Goal: Information Seeking & Learning: Learn about a topic

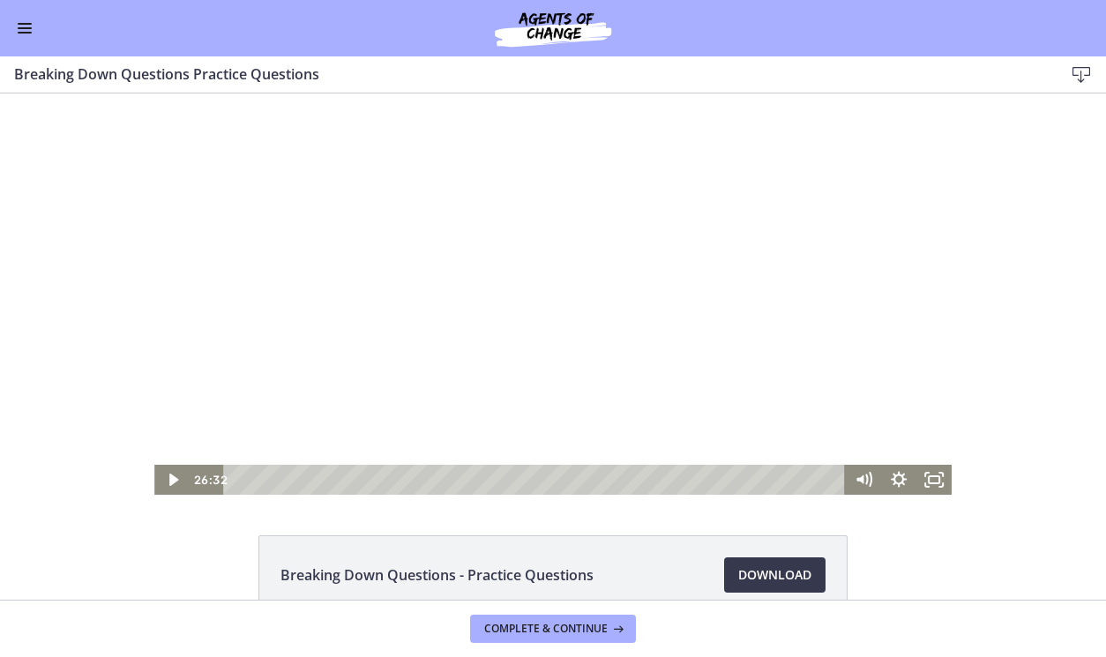
scroll to position [107, 0]
click at [935, 480] on icon "Fullscreen" at bounding box center [933, 480] width 42 height 36
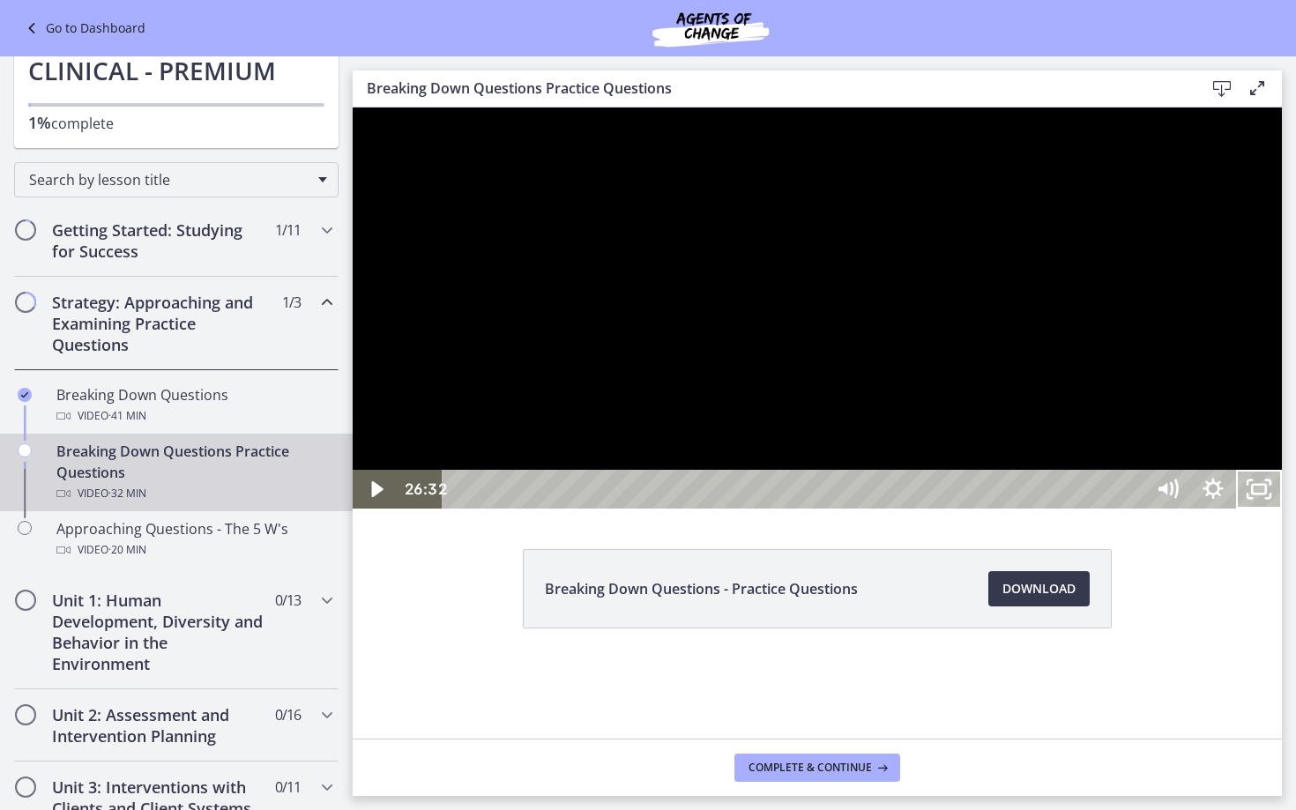
click at [1105, 470] on button "Unfullscreen" at bounding box center [1259, 489] width 46 height 39
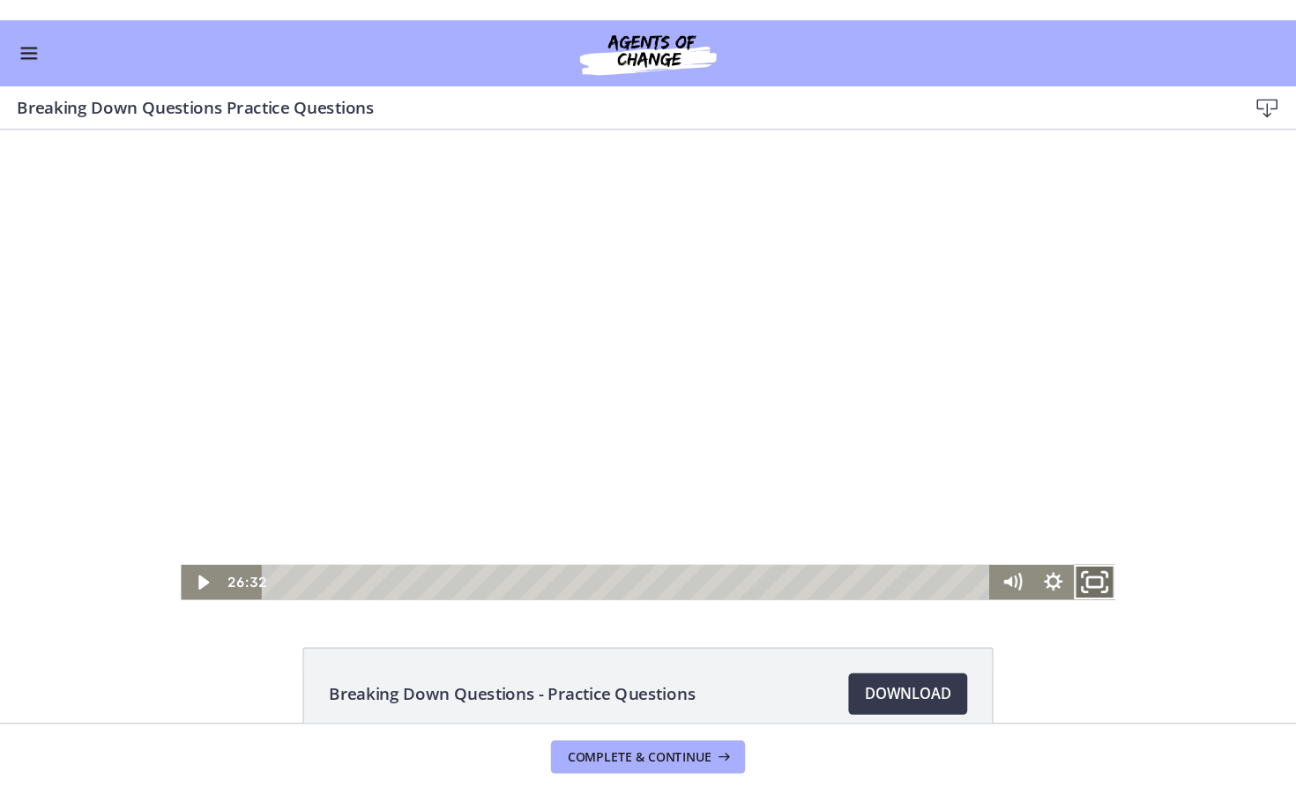
click at [927, 515] on icon "Fullscreen" at bounding box center [933, 516] width 42 height 36
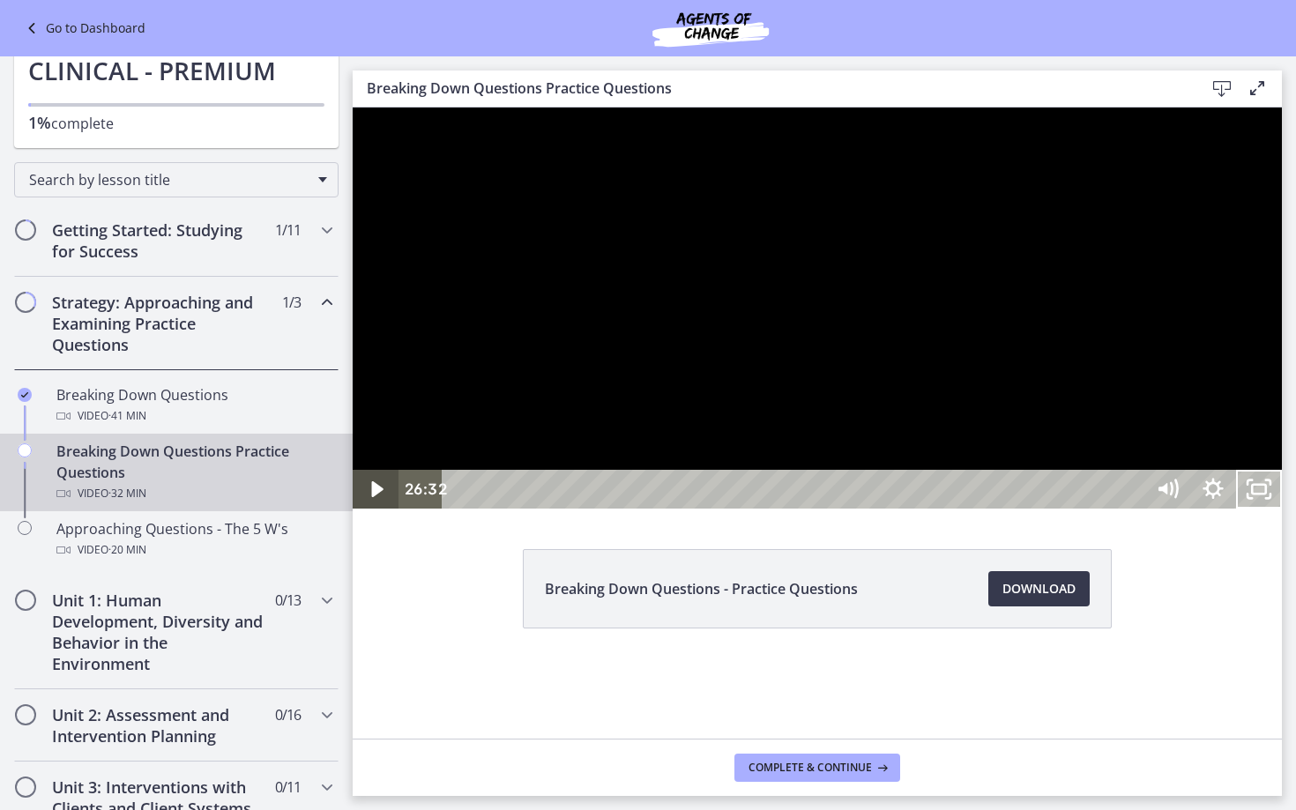
click at [380, 509] on icon "Play Video" at bounding box center [377, 489] width 46 height 39
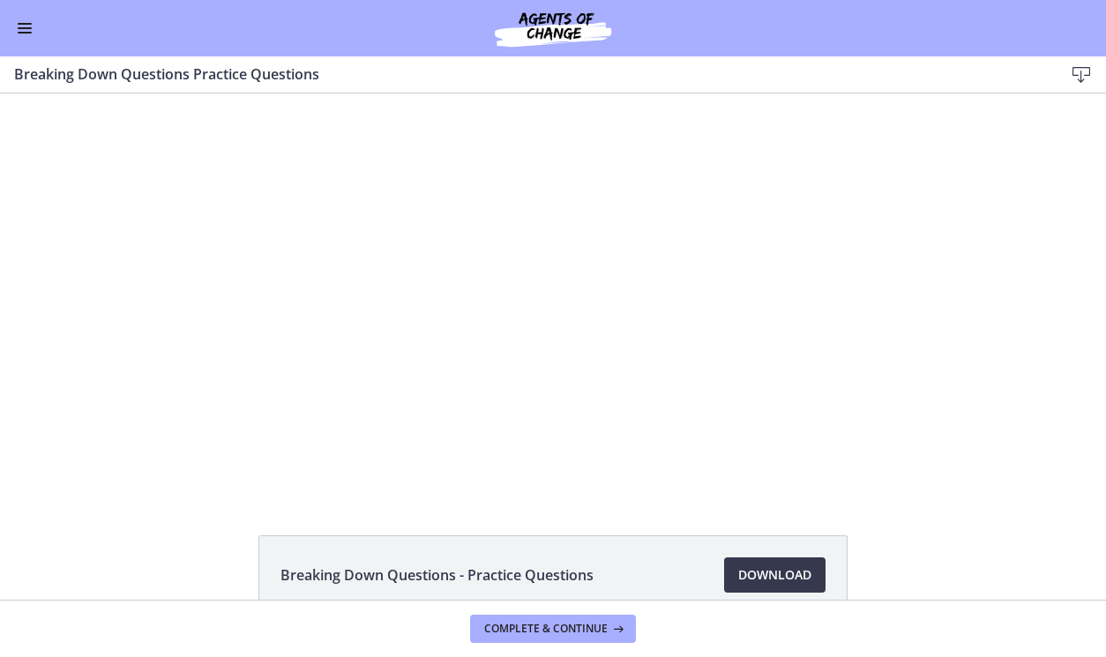
click at [21, 19] on button "Enable menu" at bounding box center [24, 28] width 21 height 21
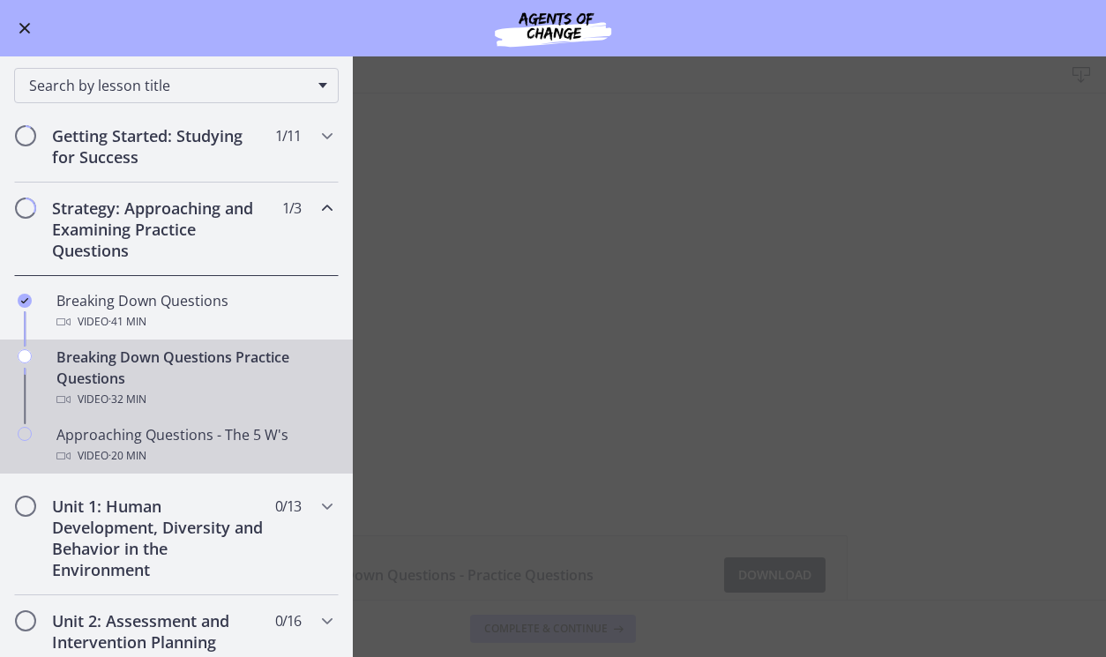
scroll to position [194, 0]
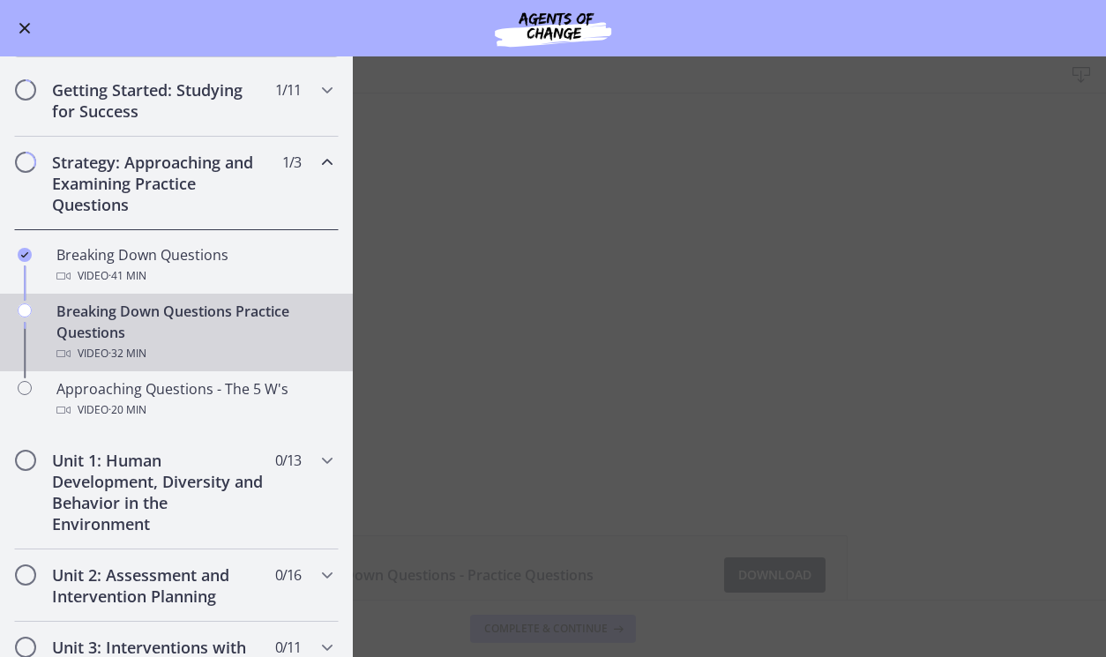
click at [19, 26] on button "Enable menu" at bounding box center [24, 28] width 21 height 21
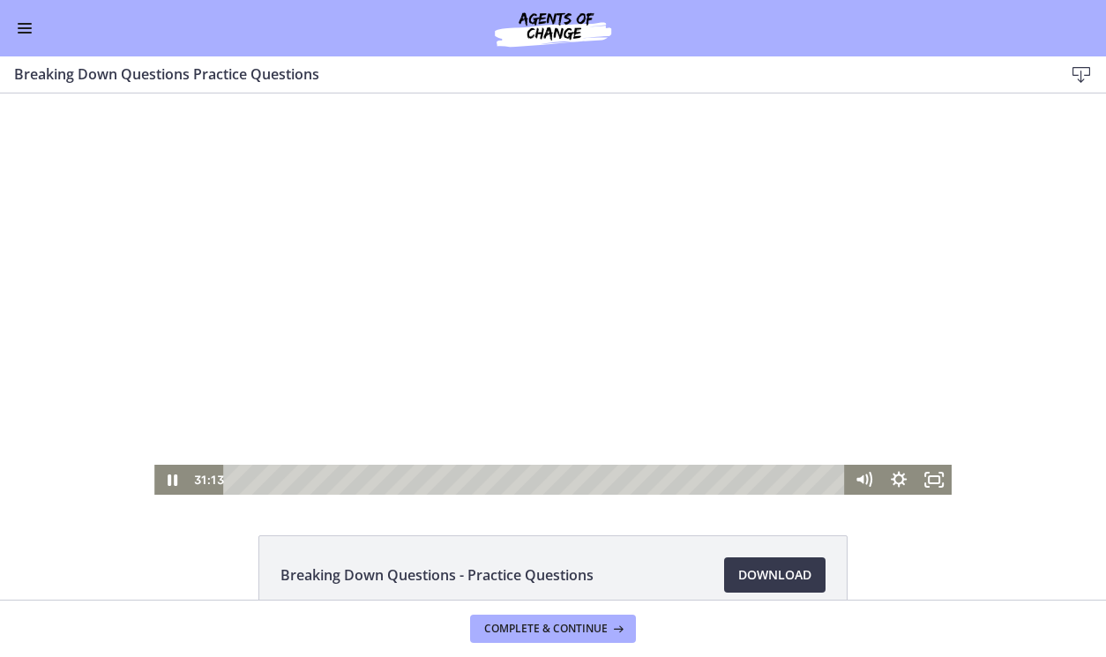
click at [427, 314] on div at bounding box center [552, 293] width 797 height 401
